Goal: Task Accomplishment & Management: Use online tool/utility

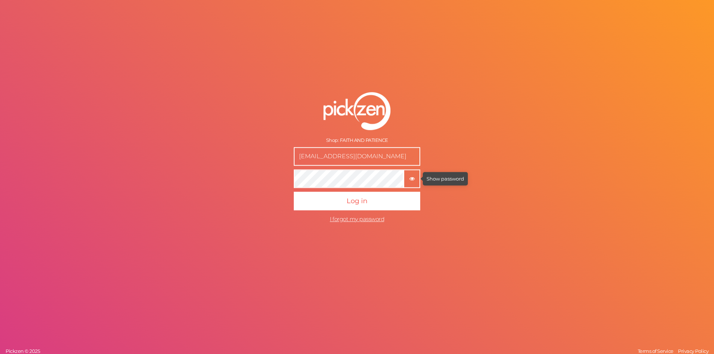
click at [405, 179] on tooltip "× Show password" at bounding box center [411, 179] width 15 height 6
click at [411, 180] on icon "button" at bounding box center [412, 179] width 5 height 5
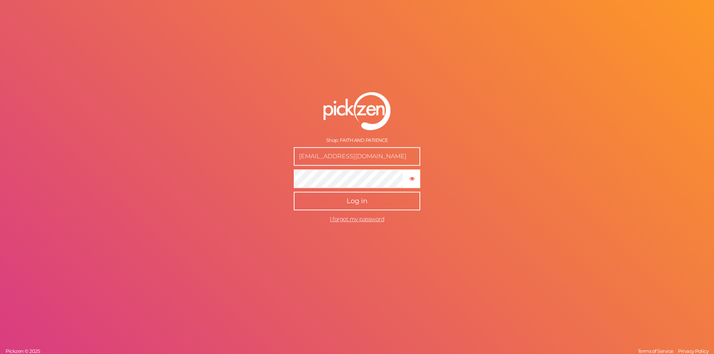
click at [379, 200] on button "Log in" at bounding box center [357, 201] width 126 height 19
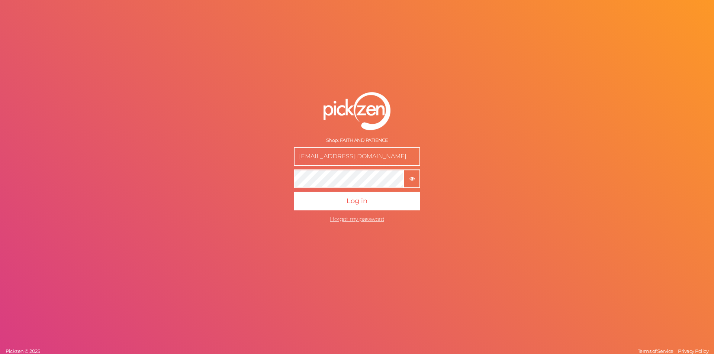
click at [410, 176] on tip-cont "button" at bounding box center [412, 178] width 5 height 7
click at [280, 176] on form "Shop: FAITH AND PATIENCE [EMAIL_ADDRESS][DOMAIN_NAME] × Show password Log in I …" at bounding box center [357, 159] width 186 height 164
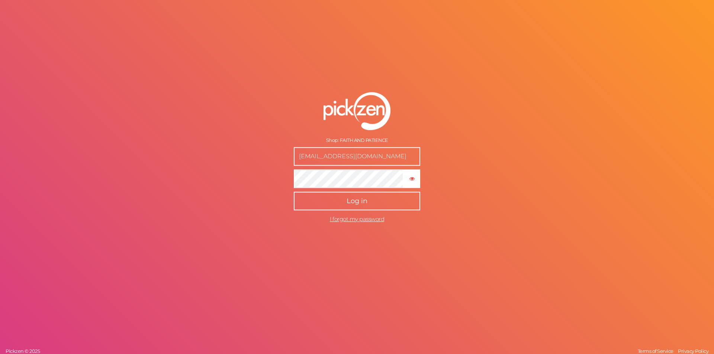
click at [383, 196] on button "Log in" at bounding box center [357, 201] width 126 height 19
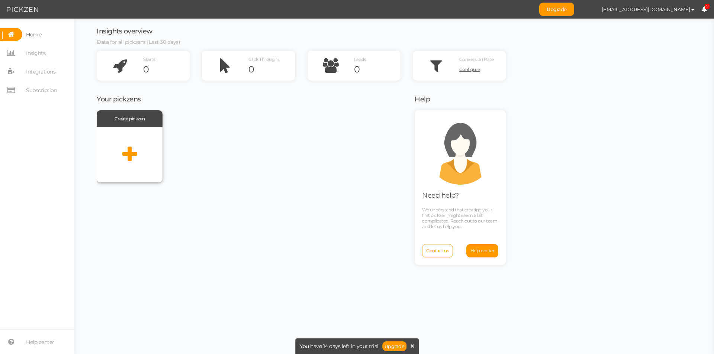
click at [127, 159] on icon at bounding box center [129, 154] width 15 height 19
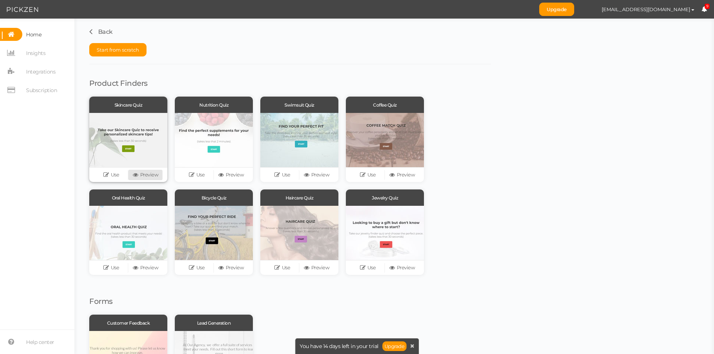
click at [149, 174] on link "Preview" at bounding box center [145, 175] width 34 height 10
click at [112, 172] on link "Use" at bounding box center [111, 175] width 34 height 10
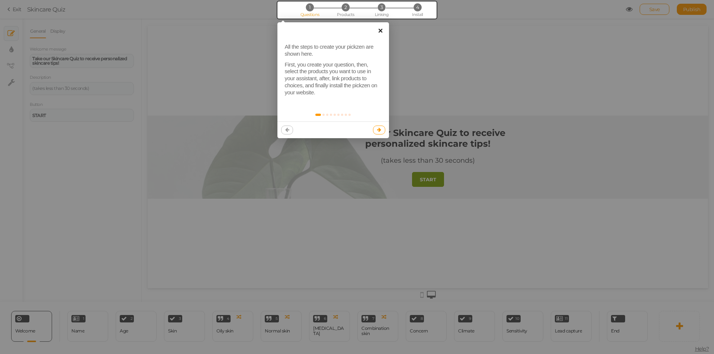
click at [381, 32] on link "×" at bounding box center [380, 30] width 17 height 17
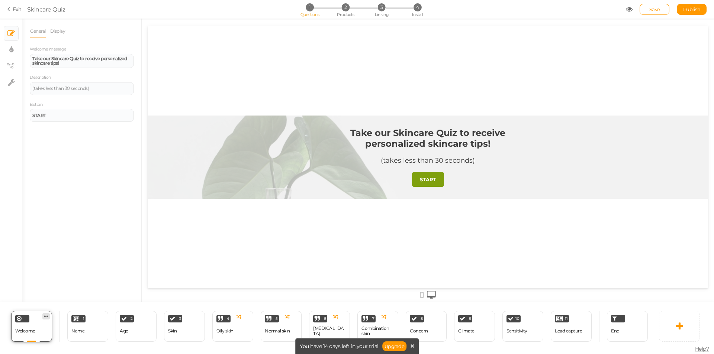
click at [46, 317] on icon at bounding box center [46, 317] width 4 height 6
click at [46, 317] on span "Delete" at bounding box center [44, 315] width 13 height 6
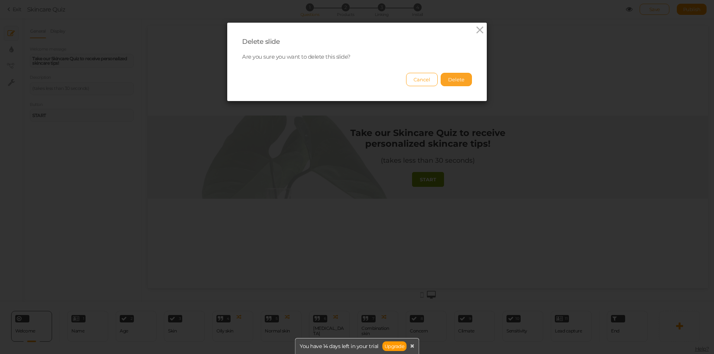
click at [461, 77] on button "Delete" at bounding box center [456, 79] width 31 height 13
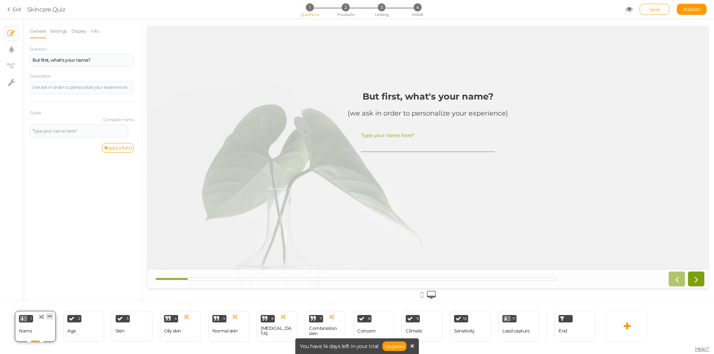
click at [53, 317] on link at bounding box center [49, 317] width 7 height 6
click at [37, 332] on span "Delete" at bounding box center [35, 331] width 13 height 6
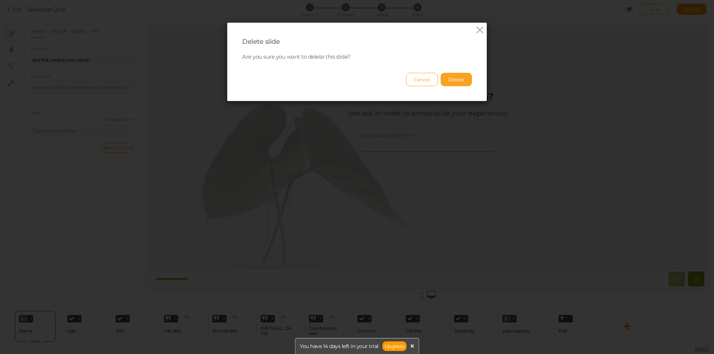
click at [456, 77] on button "Delete" at bounding box center [456, 79] width 31 height 13
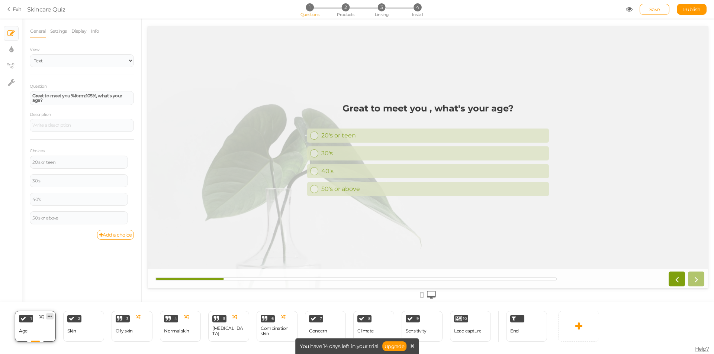
click at [50, 316] on icon at bounding box center [50, 317] width 4 height 6
click at [41, 330] on span "Delete" at bounding box center [35, 331] width 13 height 6
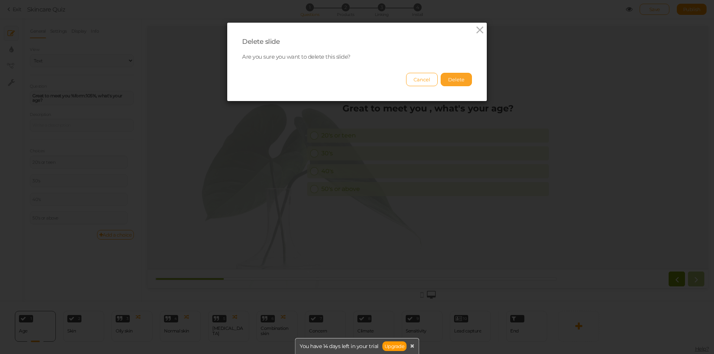
click at [461, 83] on button "Delete" at bounding box center [456, 79] width 31 height 13
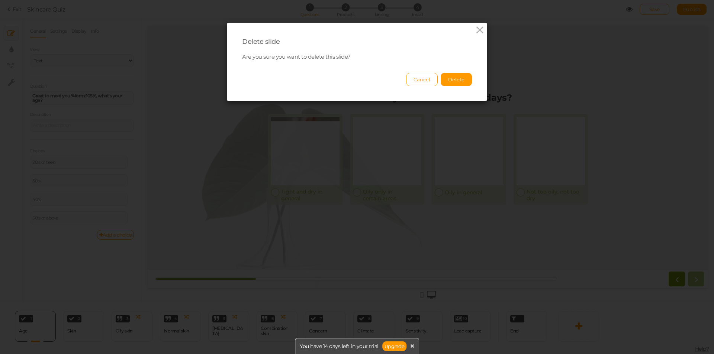
select select "2"
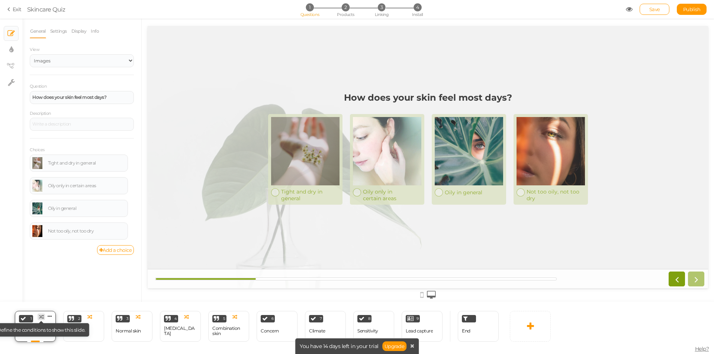
click at [41, 317] on icon at bounding box center [41, 317] width 5 height 5
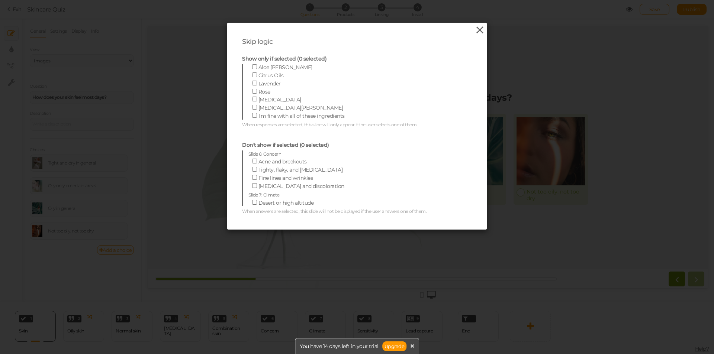
click at [475, 31] on icon at bounding box center [480, 30] width 11 height 11
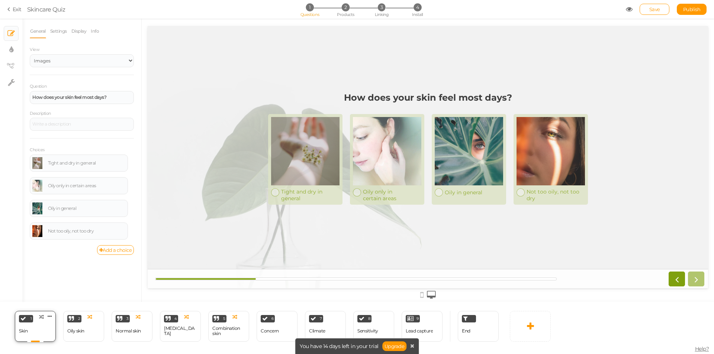
click at [31, 321] on span "1" at bounding box center [31, 319] width 1 height 4
click at [48, 315] on icon at bounding box center [50, 317] width 4 height 6
click at [47, 321] on span "Change type" at bounding box center [42, 323] width 27 height 6
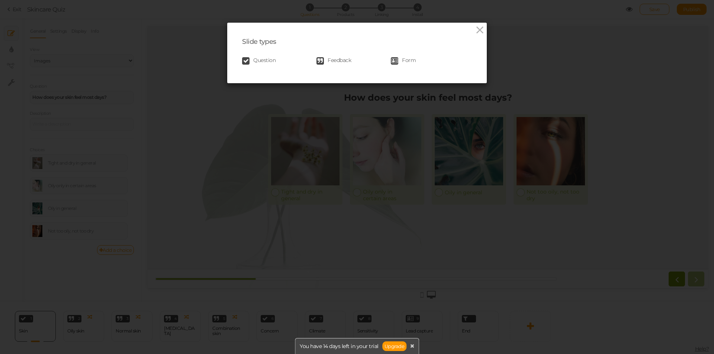
click at [341, 59] on span "Feedback" at bounding box center [339, 60] width 23 height 7
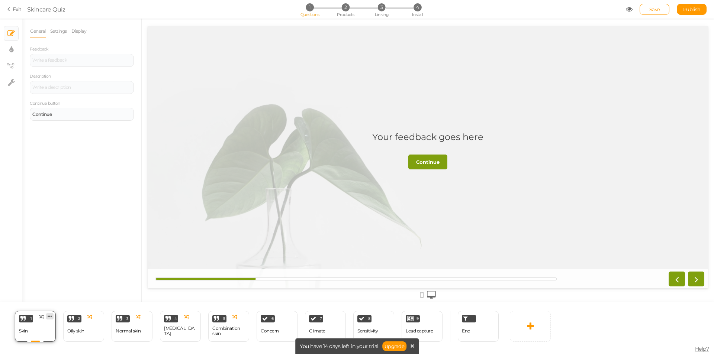
click at [51, 318] on icon at bounding box center [50, 317] width 4 height 6
click at [49, 321] on span "Change type" at bounding box center [42, 323] width 27 height 6
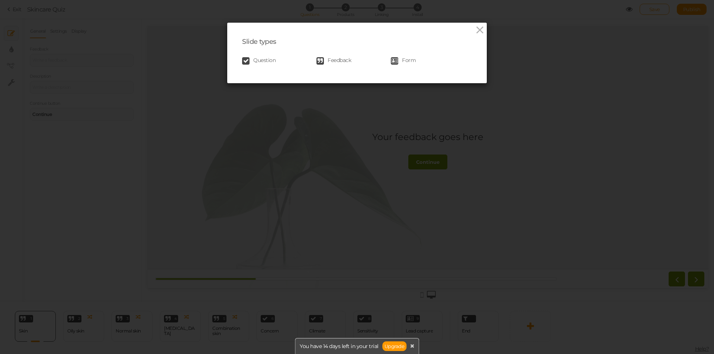
click at [398, 60] on link "Form" at bounding box center [428, 60] width 74 height 7
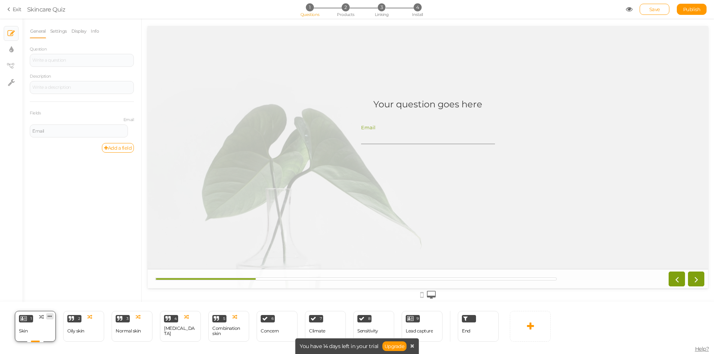
click at [51, 317] on icon at bounding box center [50, 317] width 4 height 6
click at [45, 325] on span "Change type" at bounding box center [42, 323] width 27 height 6
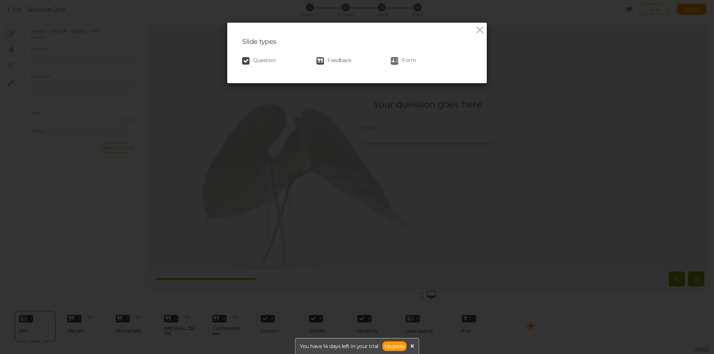
click at [258, 60] on span "Question" at bounding box center [264, 60] width 22 height 7
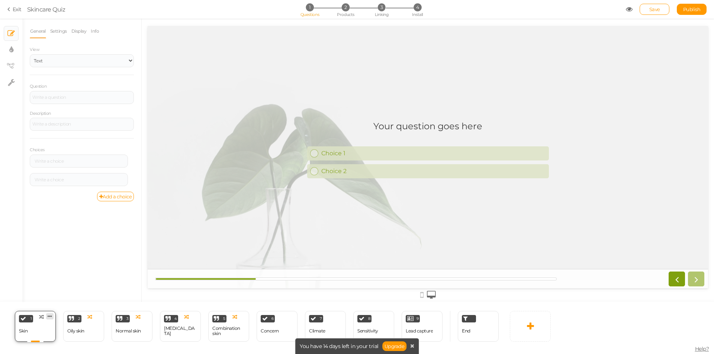
click at [50, 316] on icon at bounding box center [50, 317] width 4 height 6
click at [46, 323] on span "Change type" at bounding box center [42, 323] width 27 height 6
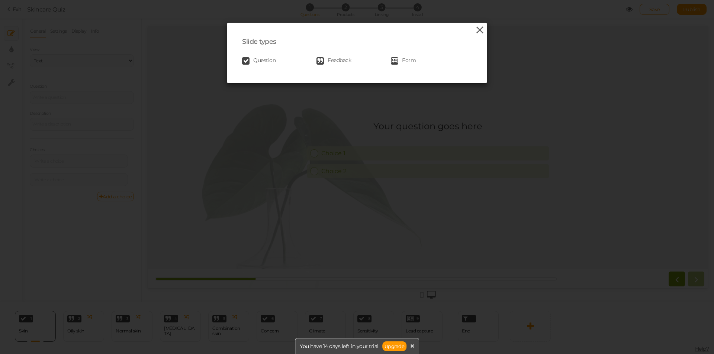
click at [478, 29] on icon at bounding box center [480, 30] width 11 height 11
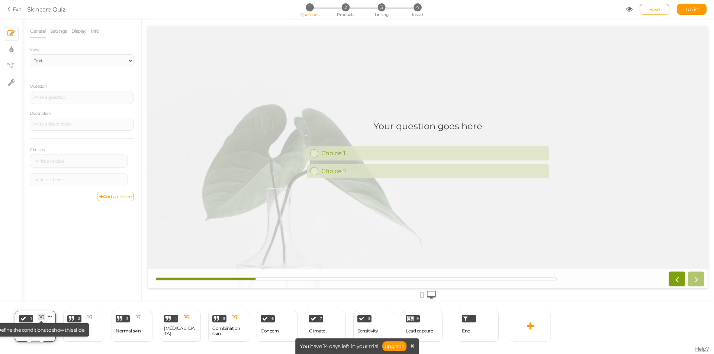
click at [41, 316] on icon at bounding box center [41, 317] width 5 height 5
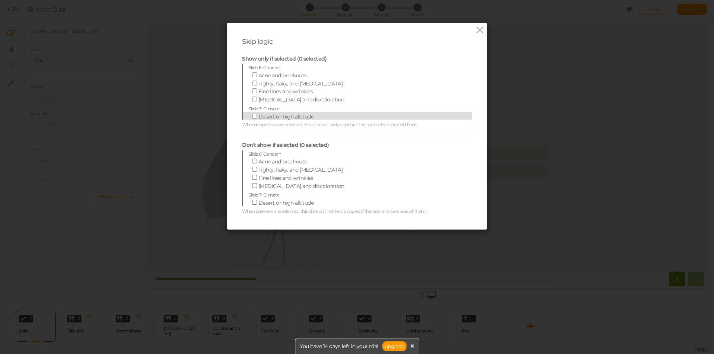
click at [267, 117] on span "Desert or high altitude" at bounding box center [286, 116] width 55 height 7
click at [257, 117] on input "Desert or high altitude" at bounding box center [254, 116] width 5 height 5
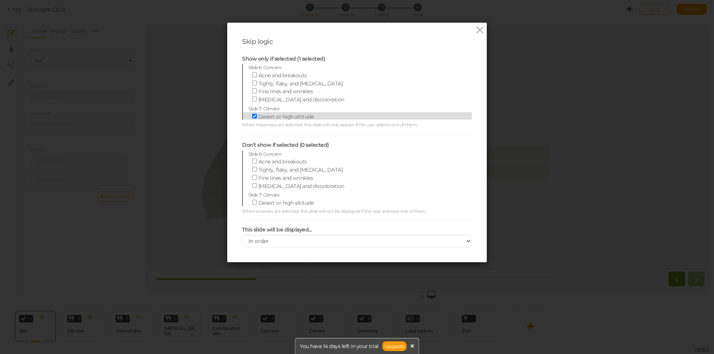
click at [267, 117] on span "Desert or high altitude" at bounding box center [286, 116] width 55 height 7
click at [257, 117] on input "Desert or high altitude" at bounding box center [254, 116] width 5 height 5
checkbox input "false"
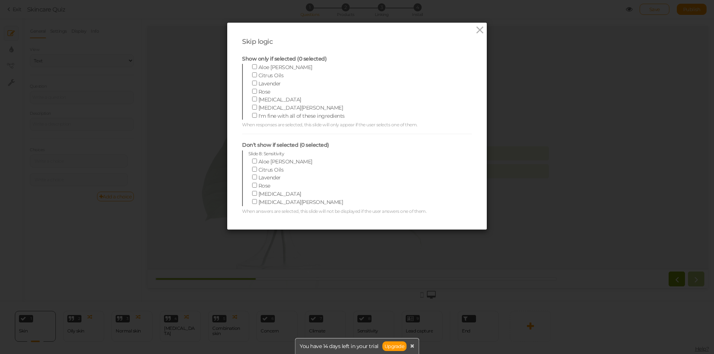
scroll to position [90, 0]
click at [478, 30] on icon at bounding box center [480, 30] width 11 height 11
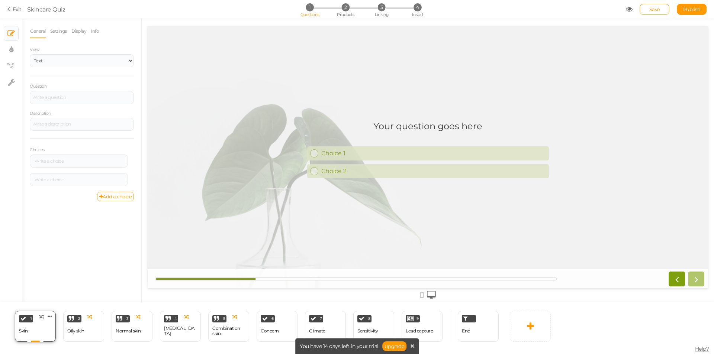
click at [26, 321] on div "1" at bounding box center [26, 318] width 14 height 7
click at [58, 32] on link "Settings" at bounding box center [58, 31] width 17 height 14
click at [39, 31] on link "General" at bounding box center [38, 31] width 16 height 14
click at [48, 57] on select "Text Images Slider Dropdown" at bounding box center [82, 60] width 104 height 13
select select "2"
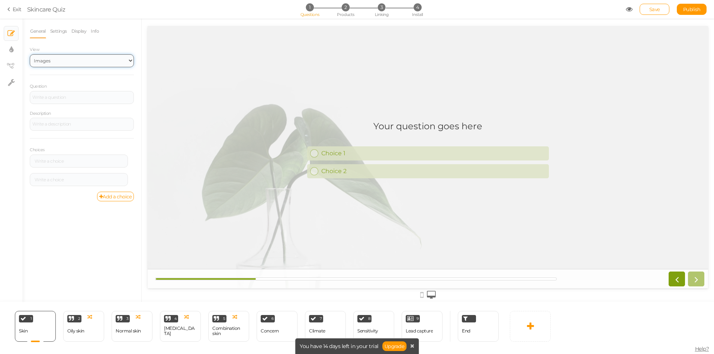
click at [30, 54] on select "Text Images Slider Dropdown" at bounding box center [82, 60] width 104 height 13
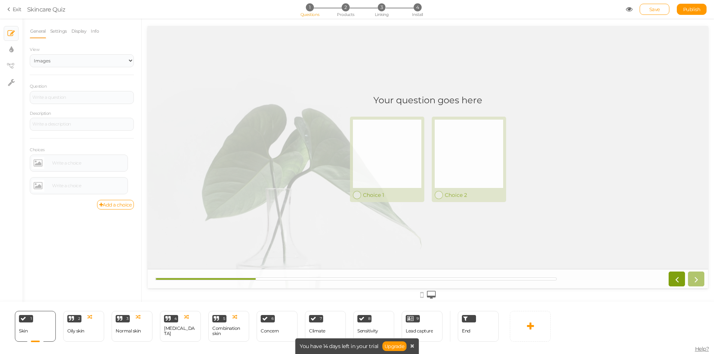
click at [63, 77] on div "View Text Images Slider Dropdown Question Description Choices Settings Delete S…" at bounding box center [82, 127] width 104 height 164
click at [62, 92] on div at bounding box center [82, 97] width 104 height 13
click at [100, 81] on div "View Text Images Slider Dropdown Question Choose the shade family that matches …" at bounding box center [82, 127] width 104 height 164
click at [66, 162] on div at bounding box center [88, 163] width 76 height 4
click at [38, 161] on link at bounding box center [38, 163] width 12 height 12
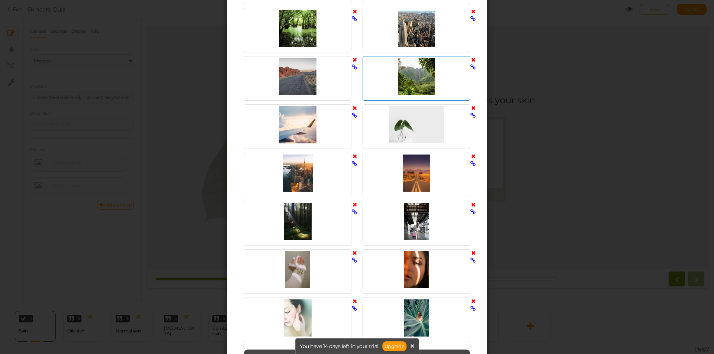
scroll to position [240, 0]
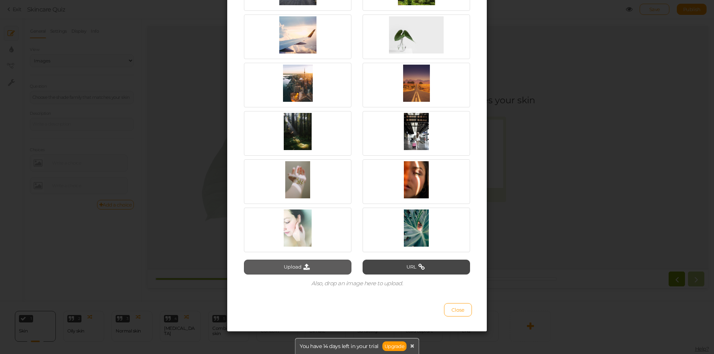
click at [302, 269] on icon at bounding box center [307, 267] width 10 height 7
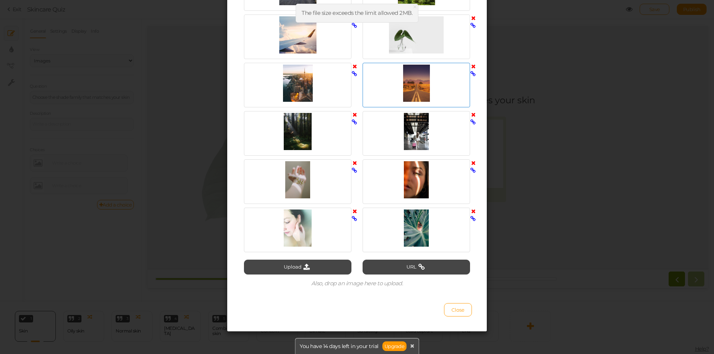
scroll to position [17, 0]
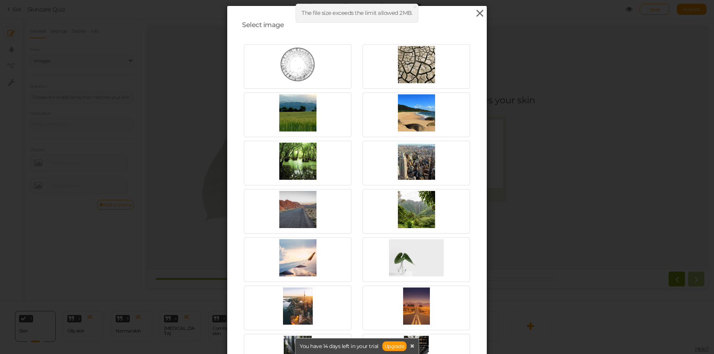
click at [478, 15] on icon at bounding box center [480, 13] width 11 height 11
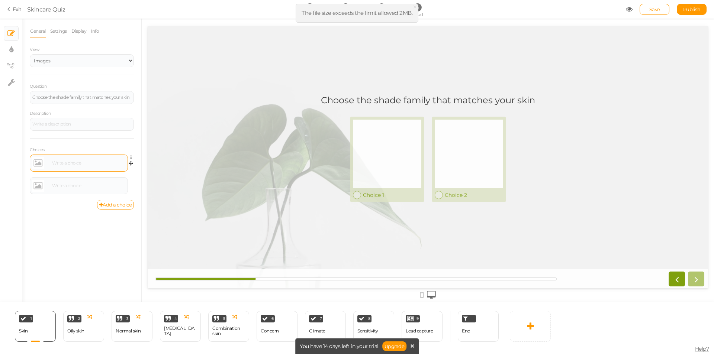
click at [64, 163] on div at bounding box center [88, 163] width 76 height 4
click at [97, 189] on div at bounding box center [78, 186] width 93 height 12
click at [70, 217] on div "General Settings Display Info View Text Images Slider Dropdown Question Choose …" at bounding box center [81, 163] width 119 height 278
click at [110, 206] on link "Add a choice" at bounding box center [115, 205] width 37 height 10
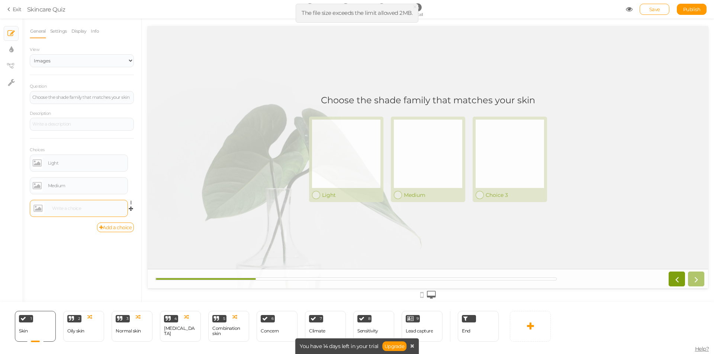
click at [80, 209] on div at bounding box center [88, 208] width 76 height 4
click at [71, 238] on div "General Settings Display Info View Text Images Slider Dropdown Question Choose …" at bounding box center [81, 163] width 119 height 278
